Goal: Task Accomplishment & Management: Use online tool/utility

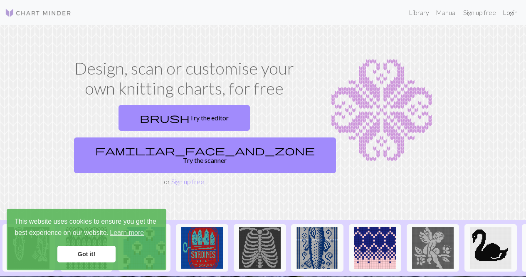
click at [512, 14] on link "Login" at bounding box center [511, 12] width 22 height 17
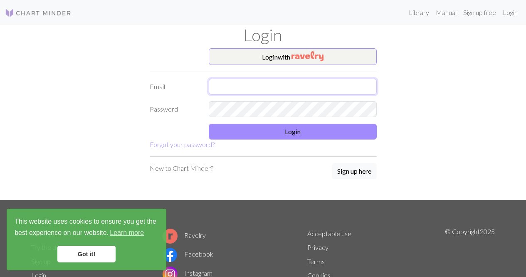
click at [330, 88] on input "text" at bounding box center [293, 87] width 168 height 16
type input "[EMAIL_ADDRESS][DOMAIN_NAME]"
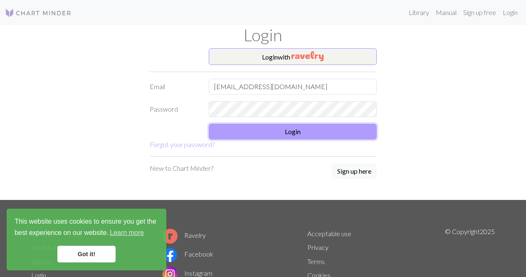
click at [279, 133] on button "Login" at bounding box center [293, 132] width 168 height 16
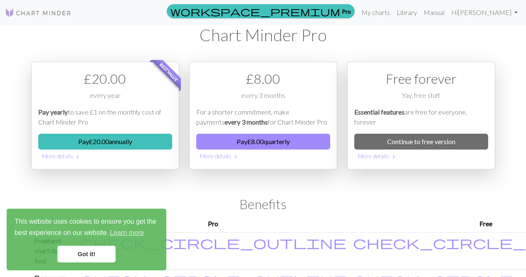
click at [88, 254] on link "Got it!" at bounding box center [86, 253] width 58 height 17
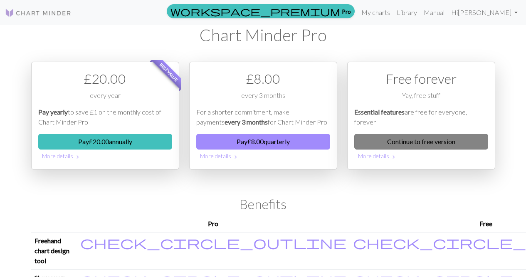
click at [415, 139] on link "Continue to free version" at bounding box center [422, 142] width 134 height 16
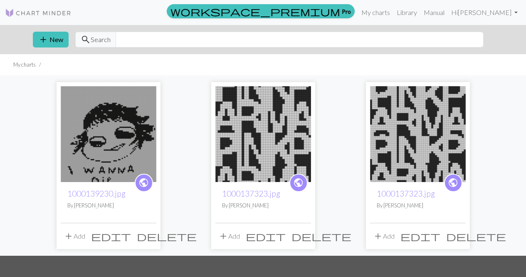
click at [133, 151] on img at bounding box center [109, 134] width 96 height 96
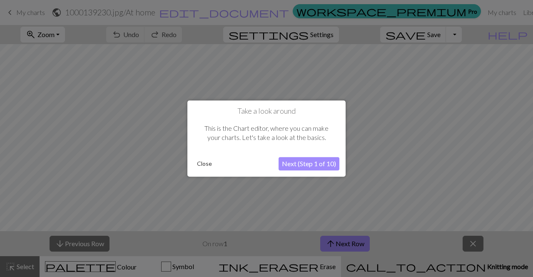
click at [201, 164] on button "Close" at bounding box center [204, 163] width 22 height 12
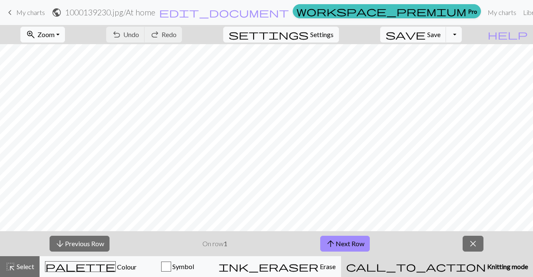
click at [55, 33] on span "Zoom" at bounding box center [45, 34] width 17 height 8
click at [53, 102] on button "50%" at bounding box center [54, 99] width 66 height 13
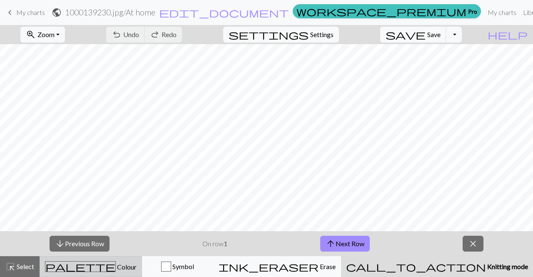
click at [88, 267] on span "palette" at bounding box center [80, 266] width 70 height 12
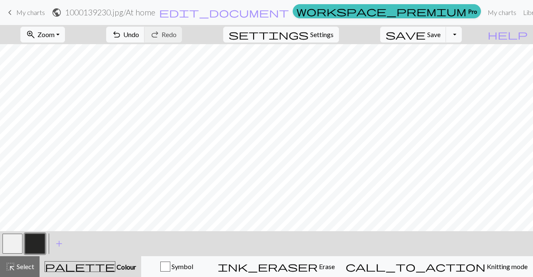
click at [40, 242] on button "button" at bounding box center [35, 243] width 20 height 20
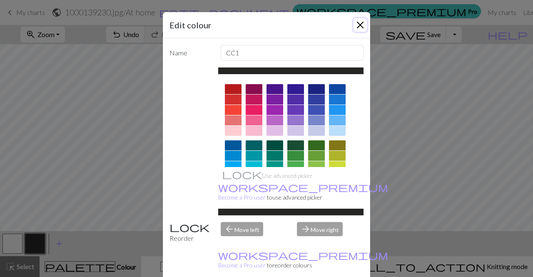
click at [353, 27] on button "Close" at bounding box center [359, 24] width 13 height 13
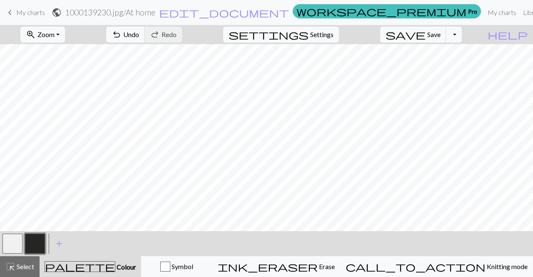
click at [16, 247] on button "button" at bounding box center [12, 243] width 20 height 20
click at [10, 246] on button "button" at bounding box center [12, 243] width 20 height 20
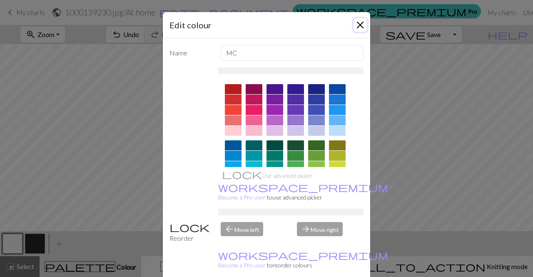
click at [353, 22] on button "Close" at bounding box center [359, 24] width 13 height 13
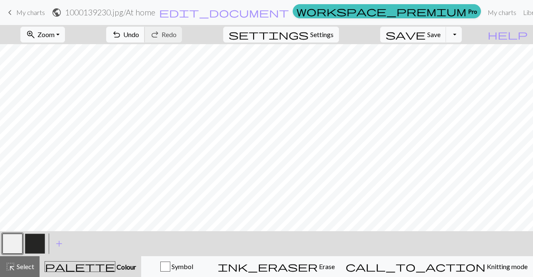
click at [139, 33] on span "Undo" at bounding box center [131, 34] width 16 height 8
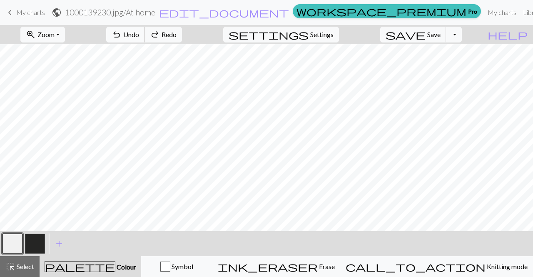
click at [139, 33] on span "Undo" at bounding box center [131, 34] width 16 height 8
click at [28, 240] on button "button" at bounding box center [35, 243] width 20 height 20
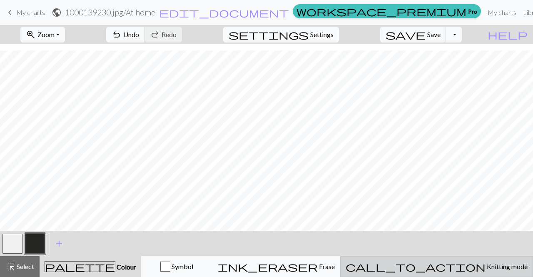
click at [485, 268] on span "Knitting mode" at bounding box center [506, 266] width 42 height 8
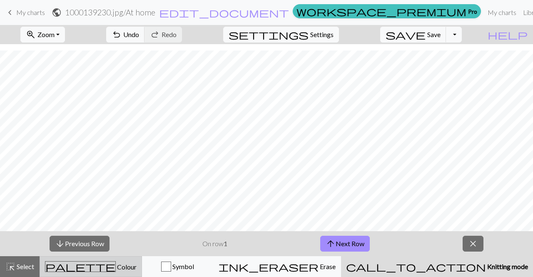
click at [90, 266] on span "palette" at bounding box center [80, 266] width 70 height 12
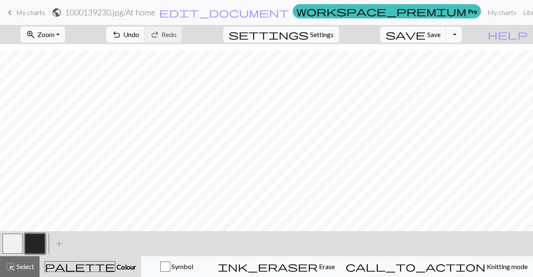
click at [20, 237] on button "button" at bounding box center [12, 243] width 20 height 20
click at [55, 35] on span "Zoom" at bounding box center [45, 34] width 17 height 8
click at [60, 51] on button "Fit all" at bounding box center [54, 52] width 66 height 13
click at [33, 241] on button "button" at bounding box center [35, 243] width 20 height 20
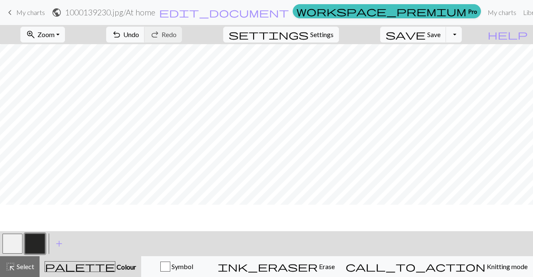
scroll to position [106, 0]
click at [425, 37] on span "save" at bounding box center [405, 35] width 40 height 12
click at [30, 15] on span "My charts" at bounding box center [30, 12] width 29 height 8
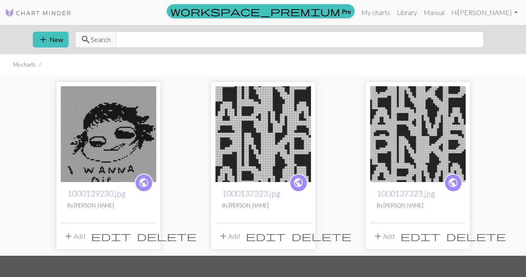
click at [146, 137] on img at bounding box center [109, 134] width 96 height 96
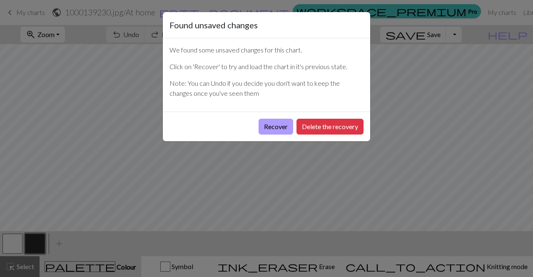
click at [274, 128] on button "Recover" at bounding box center [275, 127] width 35 height 16
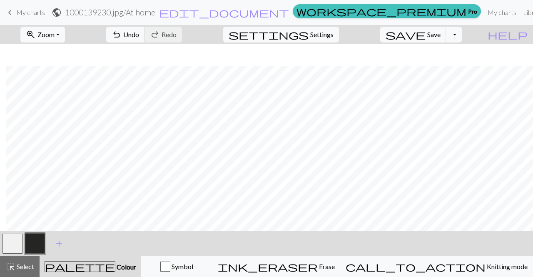
scroll to position [308, 6]
click at [31, 9] on span "My charts" at bounding box center [30, 12] width 29 height 8
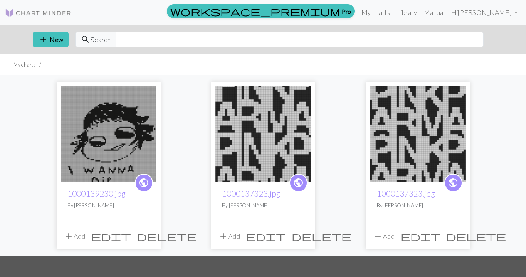
click at [238, 142] on img at bounding box center [264, 134] width 96 height 96
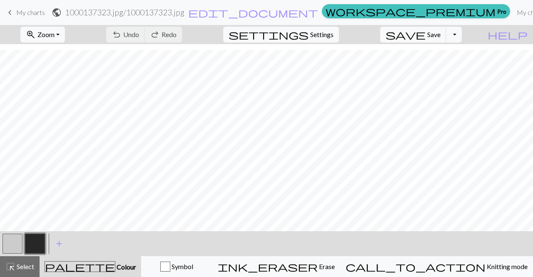
scroll to position [315, 0]
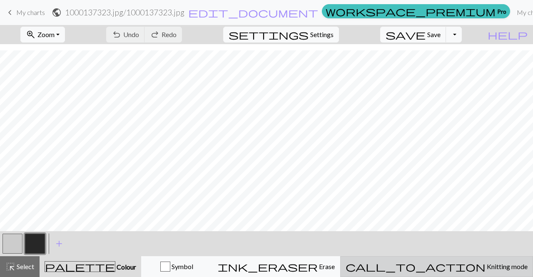
click at [485, 266] on span "Knitting mode" at bounding box center [506, 266] width 42 height 8
